Goal: Feedback & Contribution: Contribute content

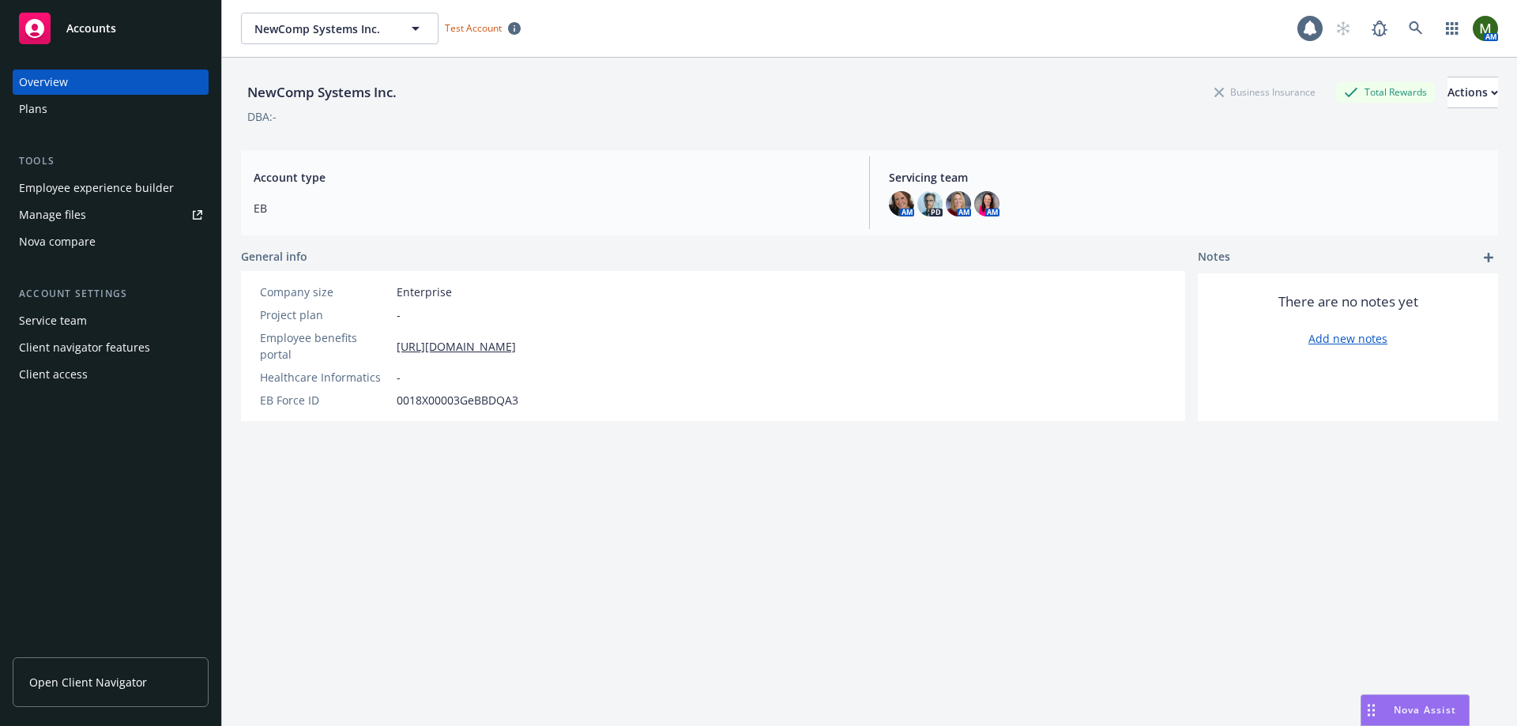
click at [103, 191] on div "Employee experience builder" at bounding box center [96, 187] width 155 height 25
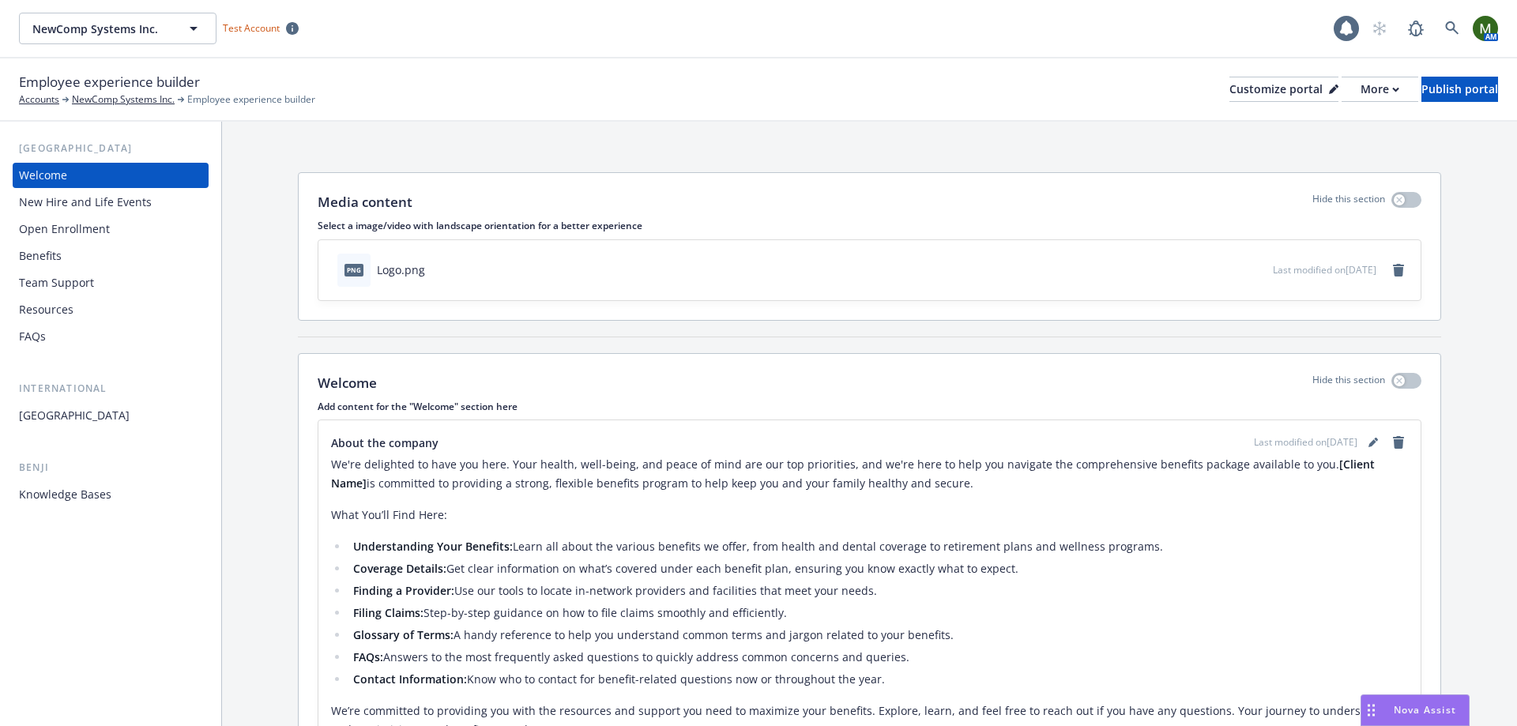
click at [152, 331] on div "FAQs" at bounding box center [110, 336] width 183 height 25
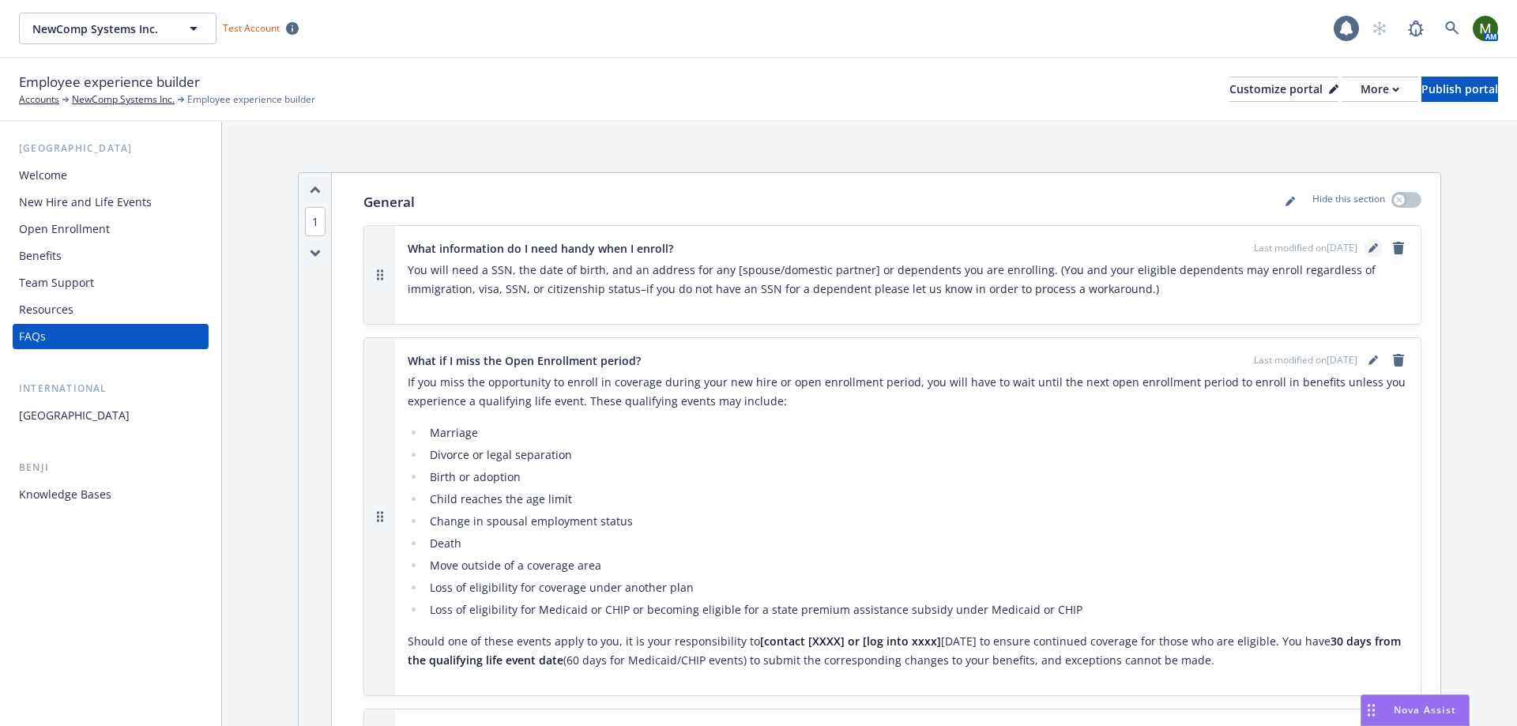
click at [1368, 247] on icon "editPencil" at bounding box center [1372, 247] width 9 height 9
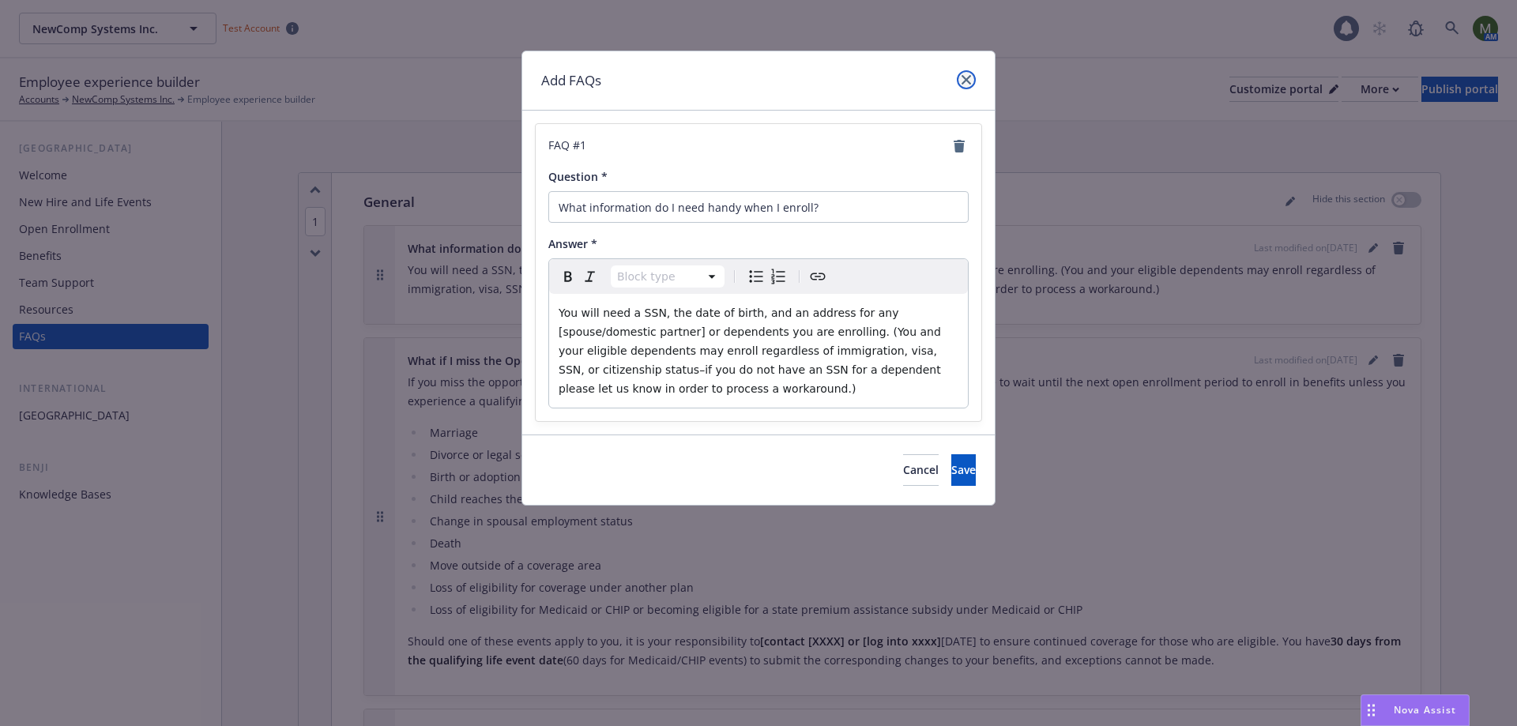
click at [972, 84] on link "close" at bounding box center [966, 79] width 19 height 19
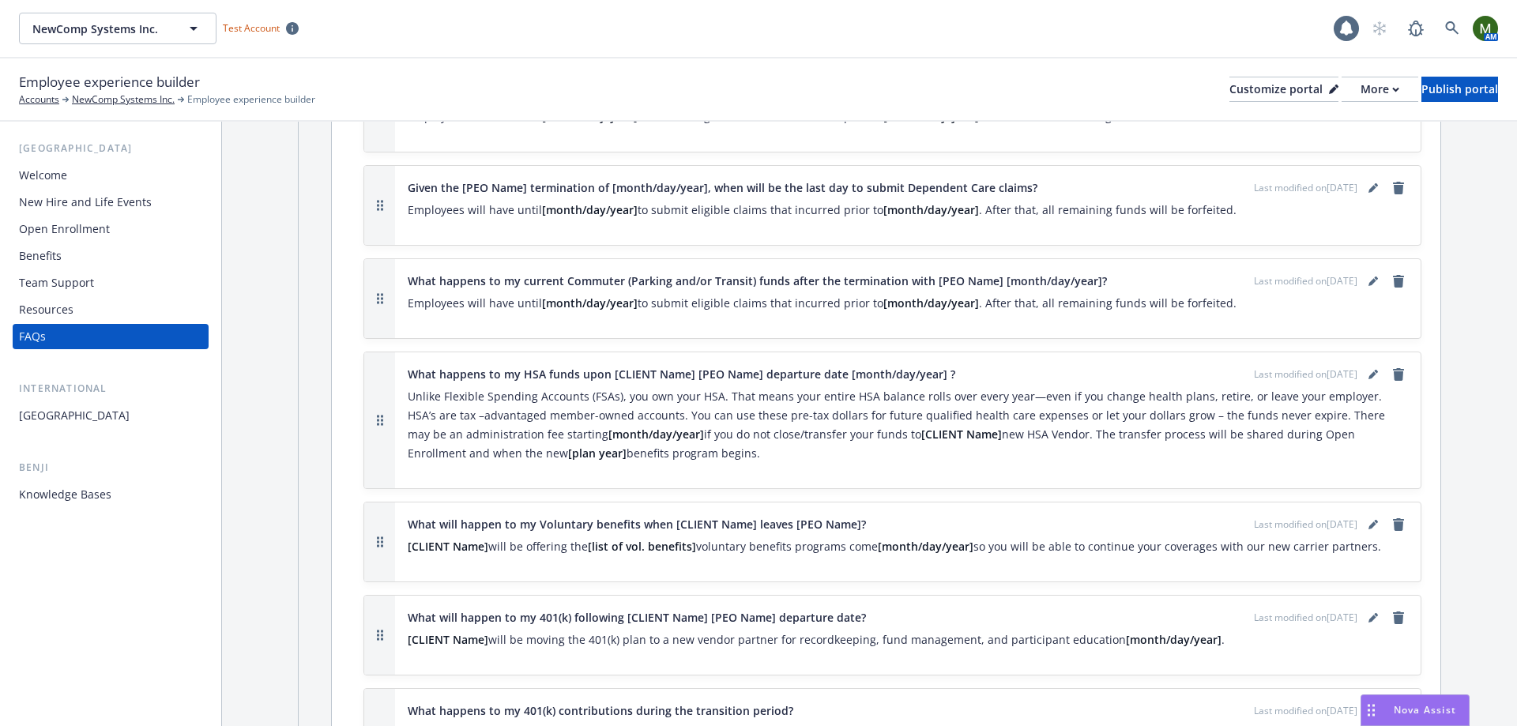
scroll to position [15392, 0]
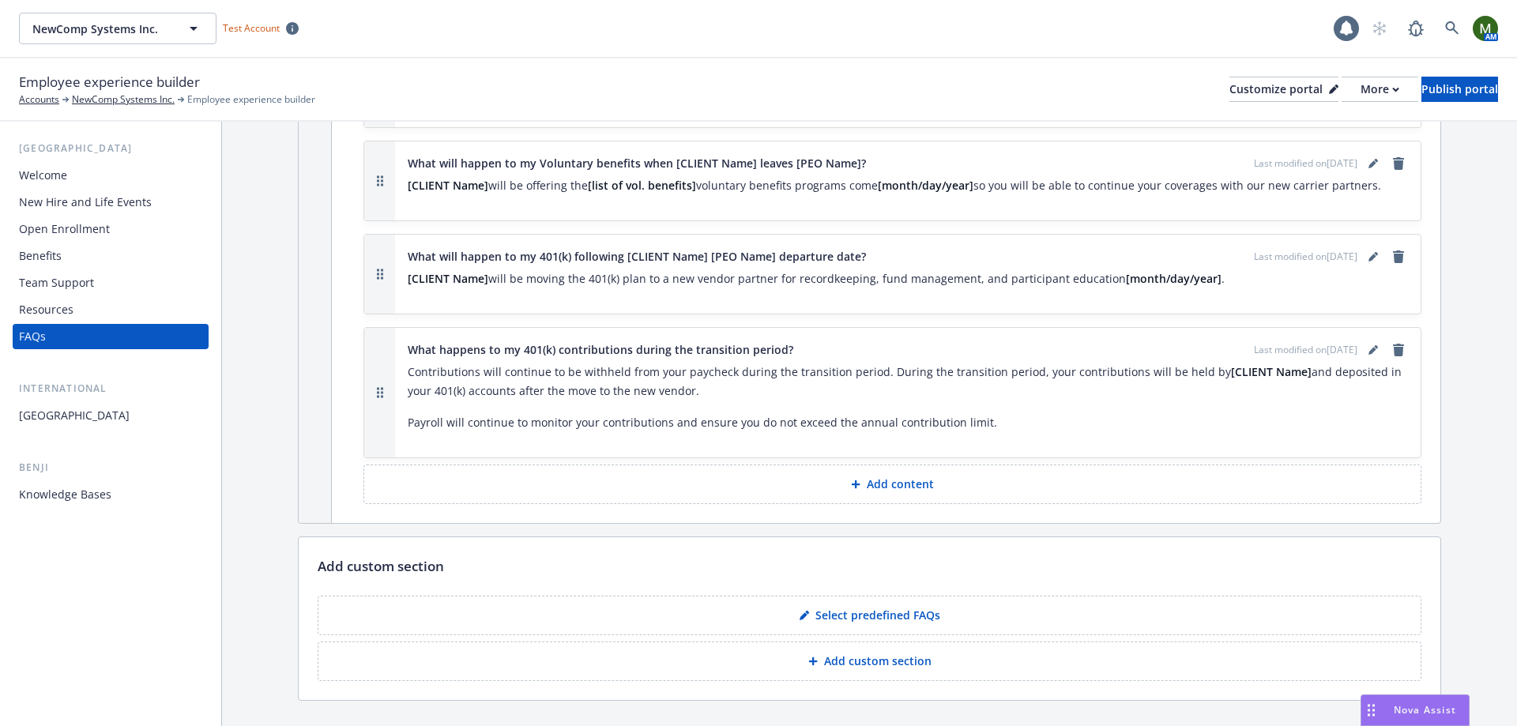
click at [884, 641] on button "Add custom section" at bounding box center [870, 660] width 1104 height 39
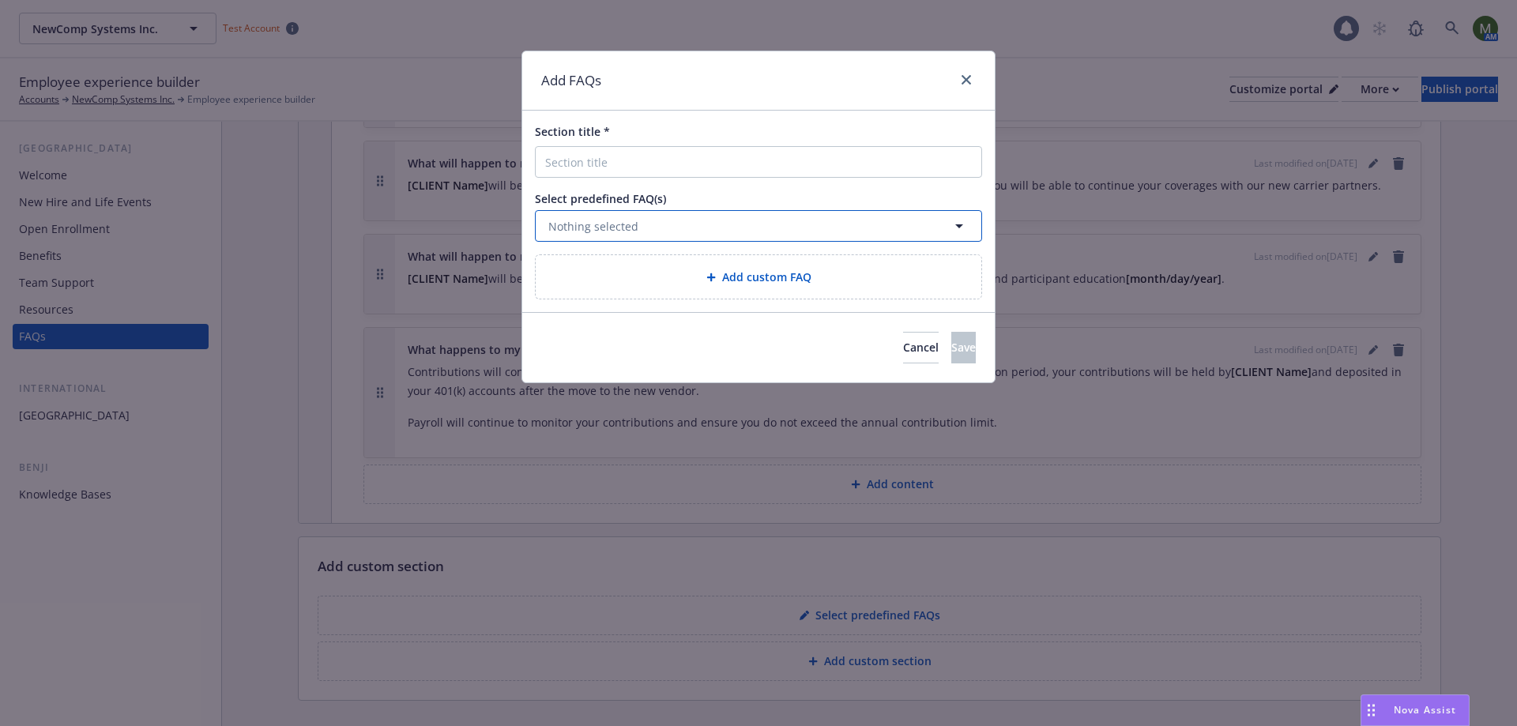
click at [663, 230] on button "Nothing selected" at bounding box center [758, 226] width 447 height 32
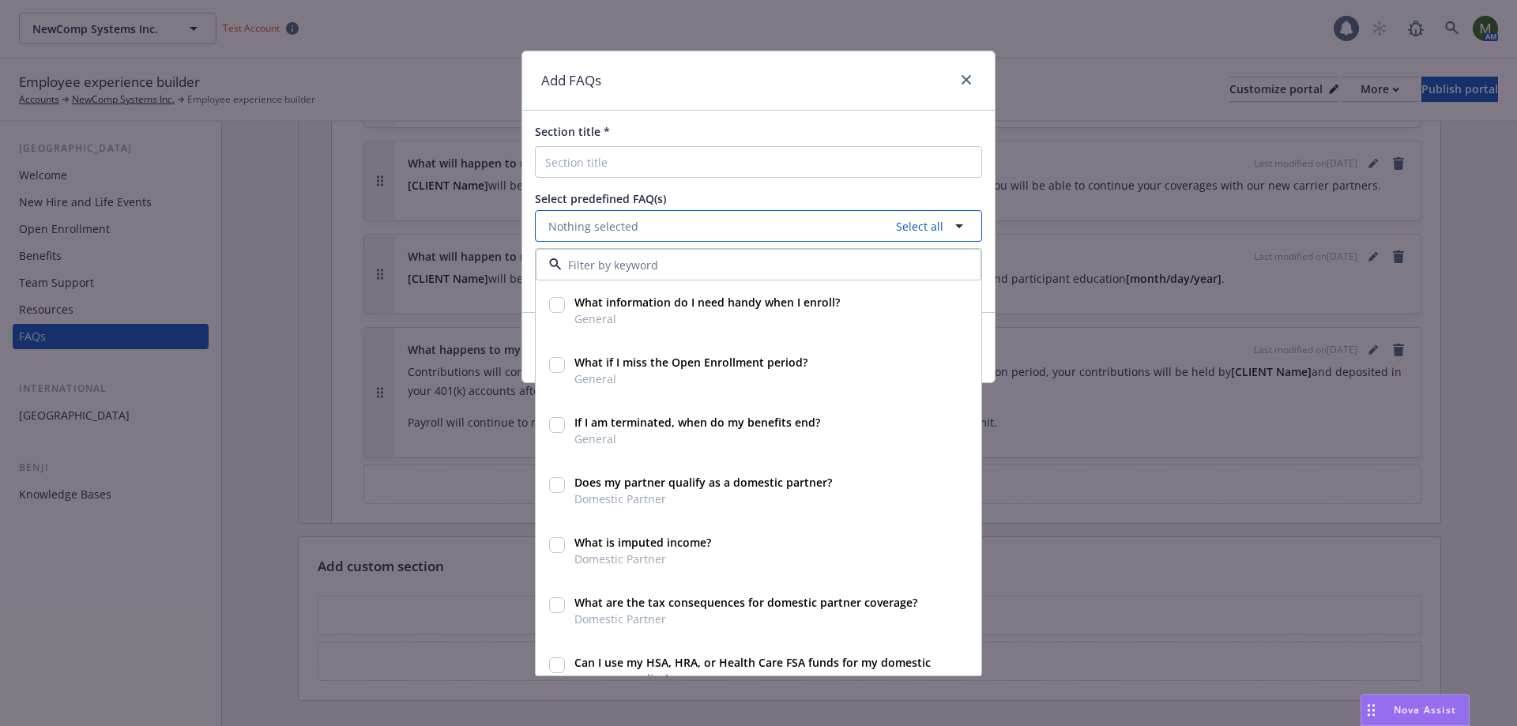
click at [664, 229] on button "Nothing selected Select all" at bounding box center [758, 226] width 447 height 32
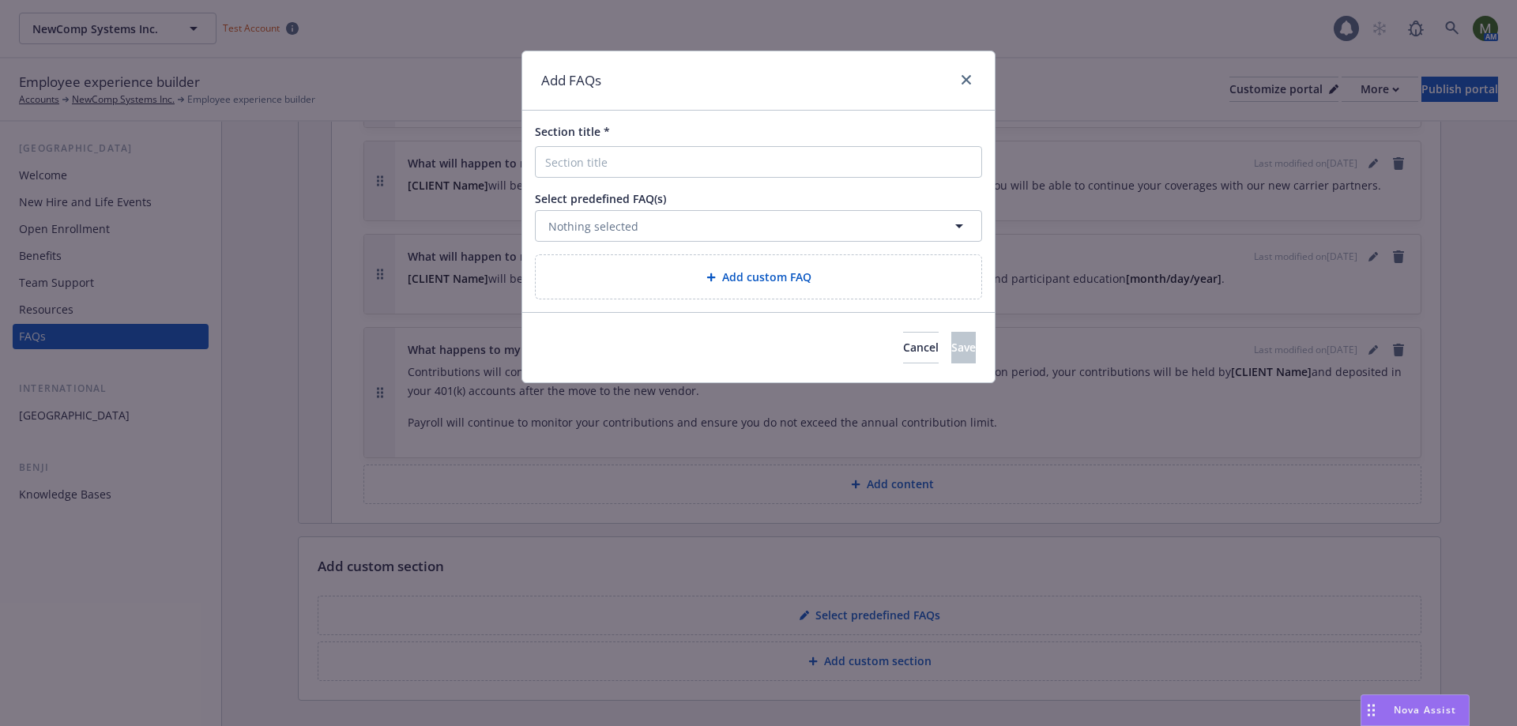
click at [689, 265] on div "Add custom FAQ" at bounding box center [759, 276] width 446 height 43
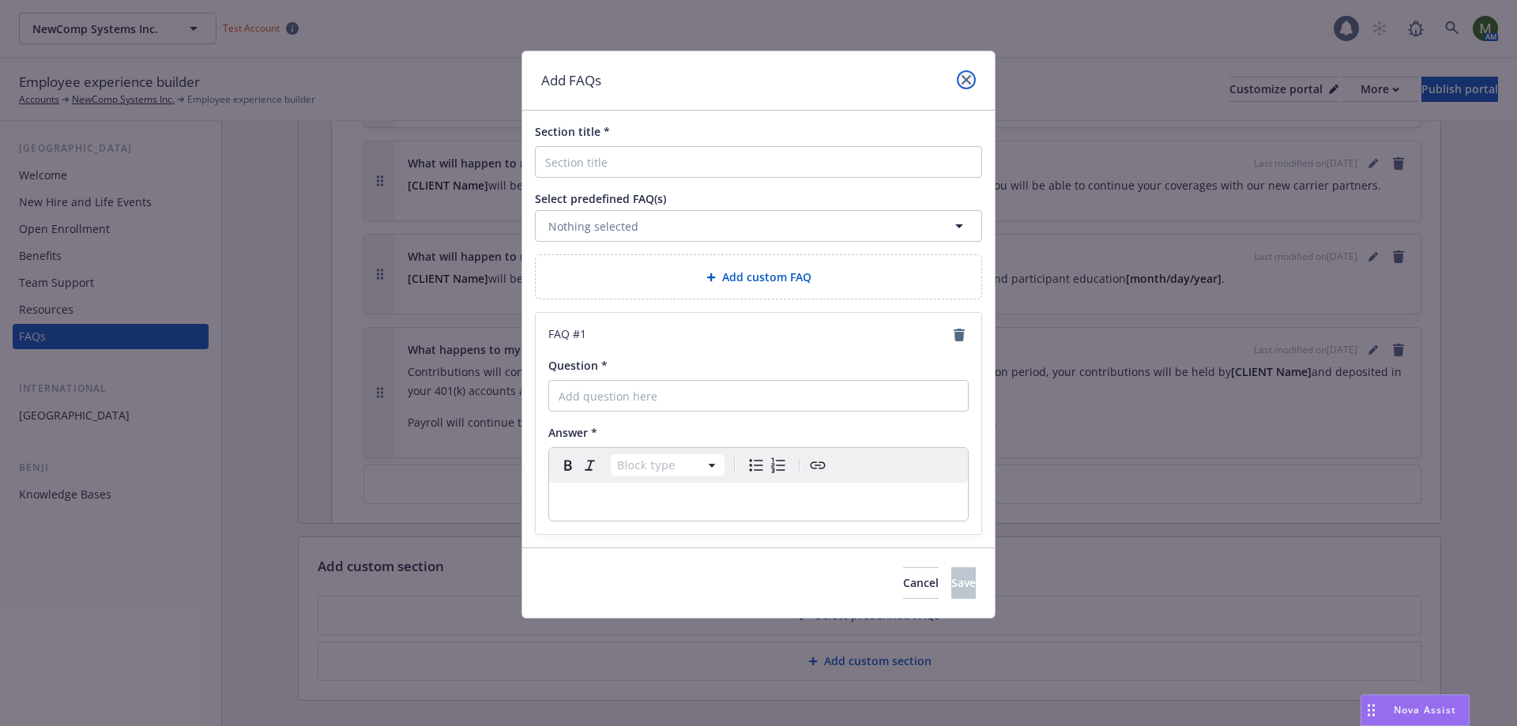
click at [971, 77] on link "close" at bounding box center [966, 79] width 19 height 19
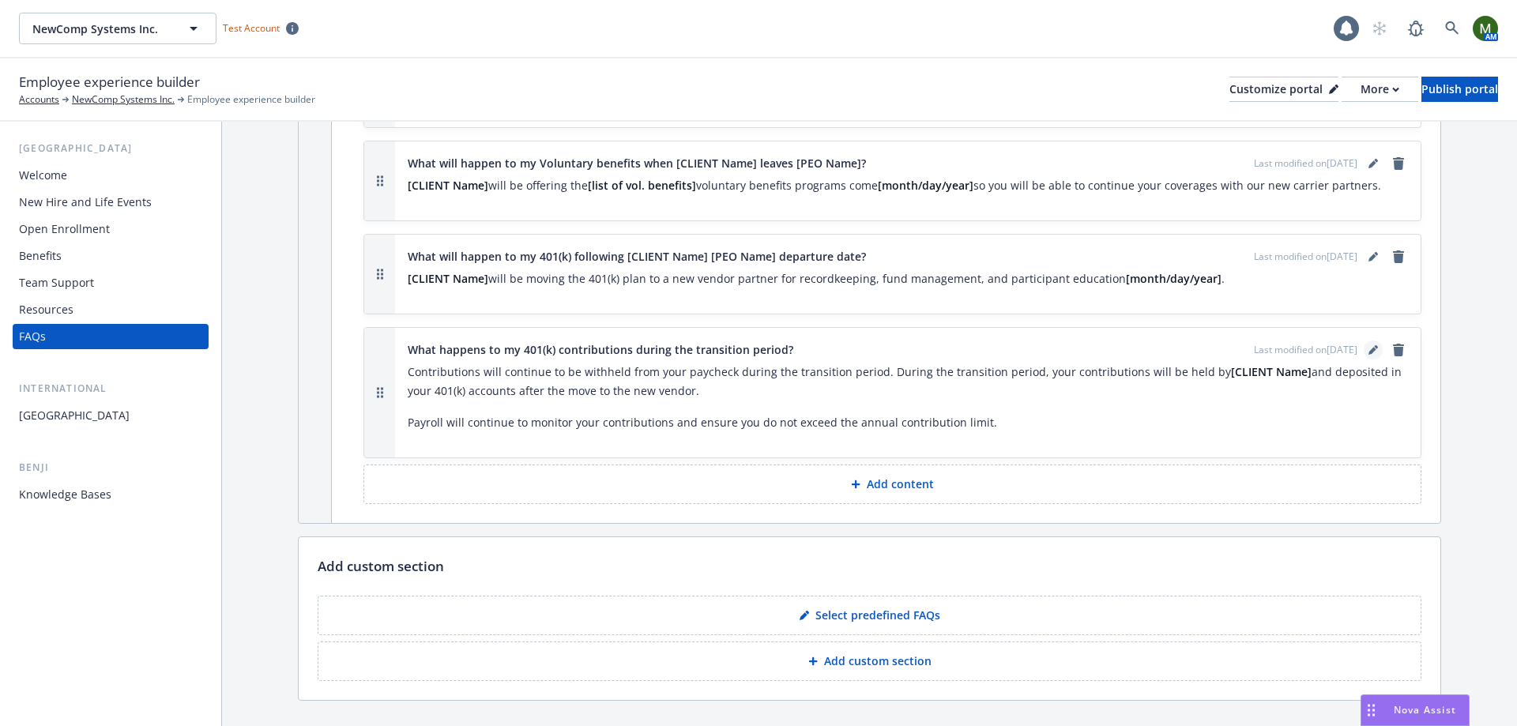
click at [1368, 347] on icon "editPencil" at bounding box center [1372, 351] width 8 height 8
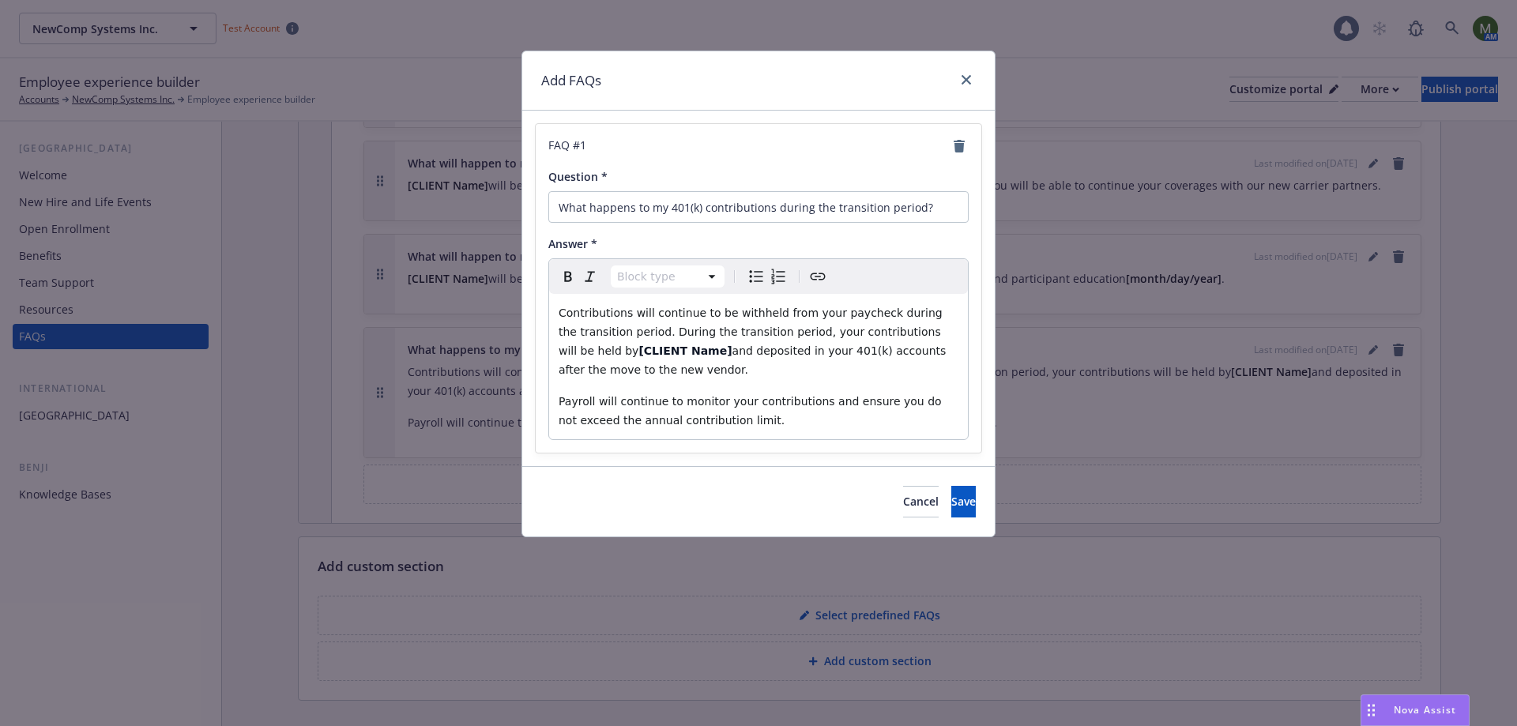
select select "paragraph"
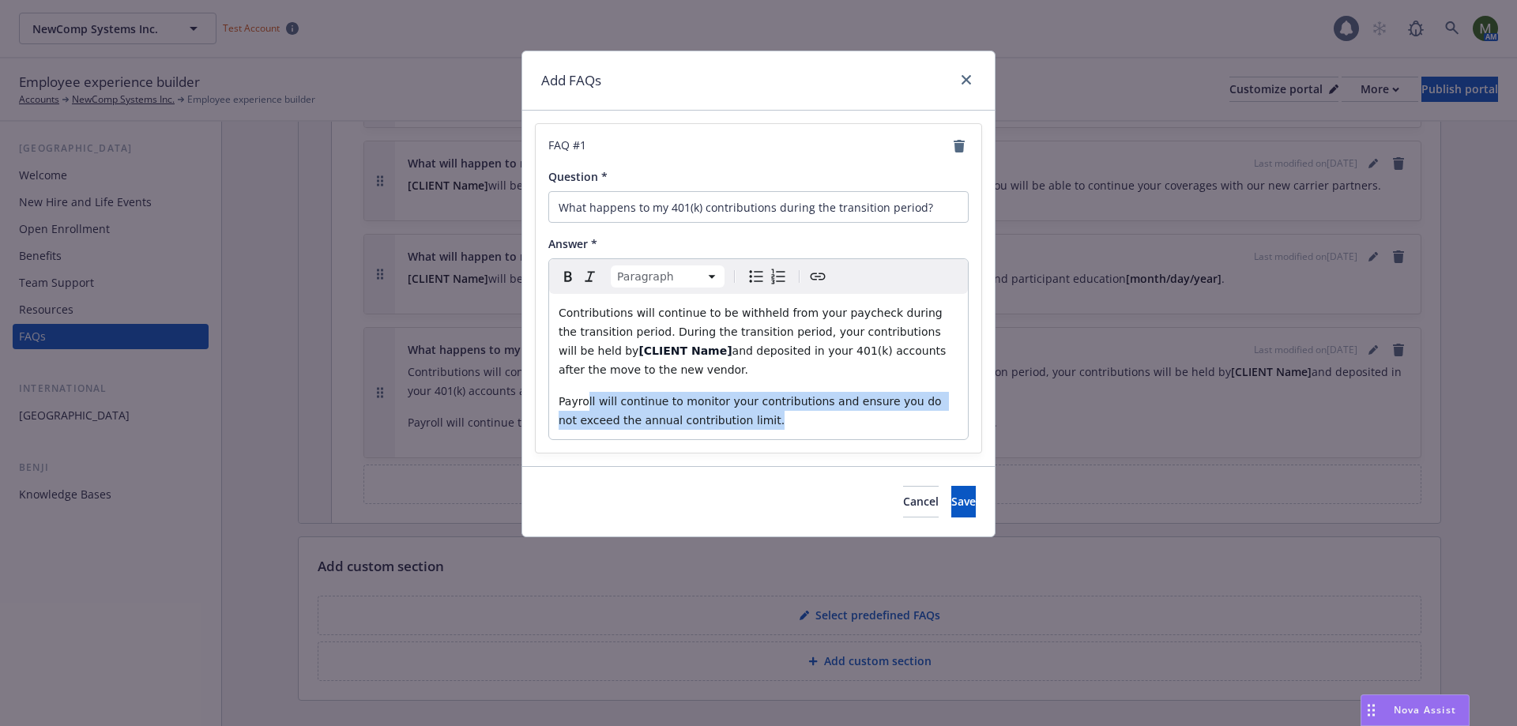
drag, startPoint x: 701, startPoint y: 419, endPoint x: 584, endPoint y: 405, distance: 117.7
click at [584, 405] on p "Payroll will continue to monitor your contributions and ensure you do not excee…" at bounding box center [758, 411] width 400 height 38
click at [727, 382] on div "Contributions will continue to be withheld from your paycheck during the transi…" at bounding box center [758, 366] width 419 height 145
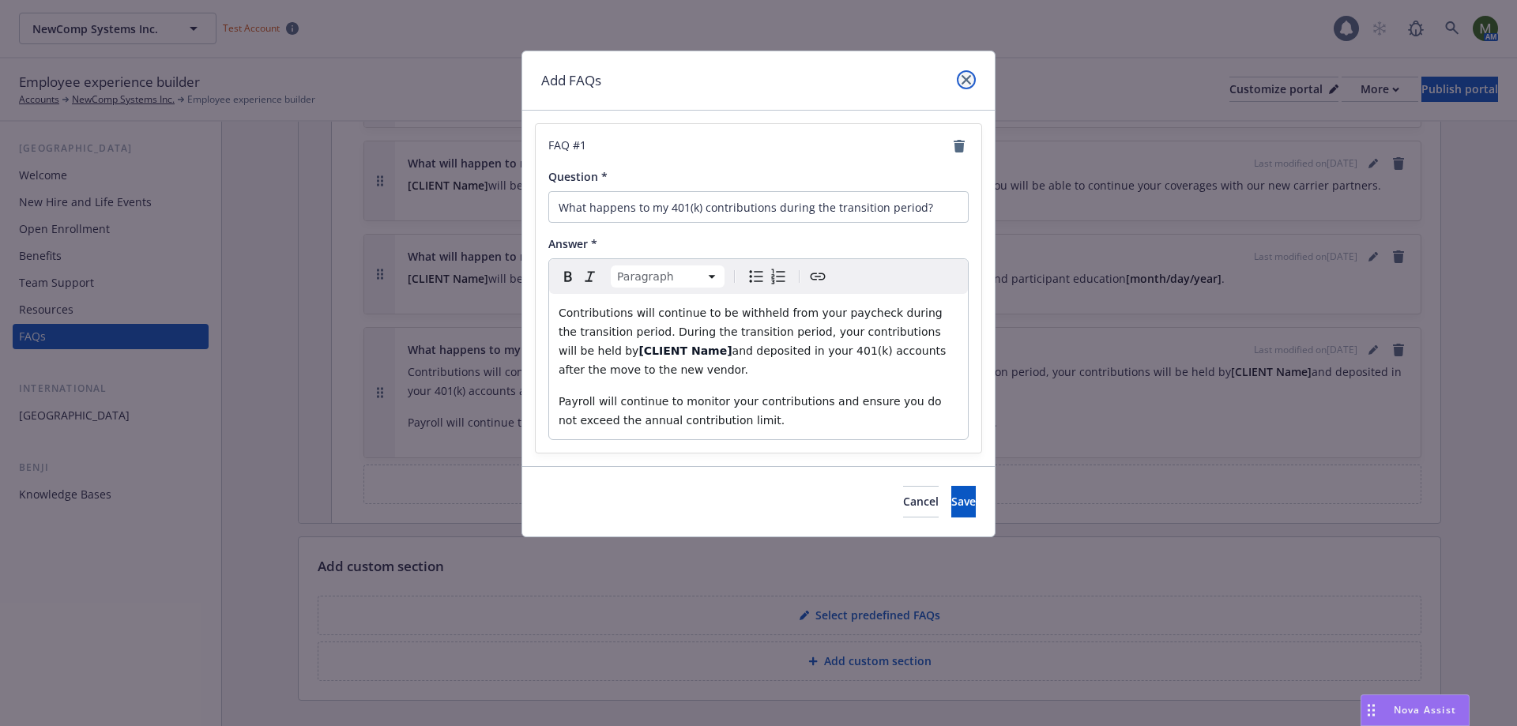
click at [968, 77] on icon "close" at bounding box center [965, 79] width 9 height 9
